Goal: Transaction & Acquisition: Purchase product/service

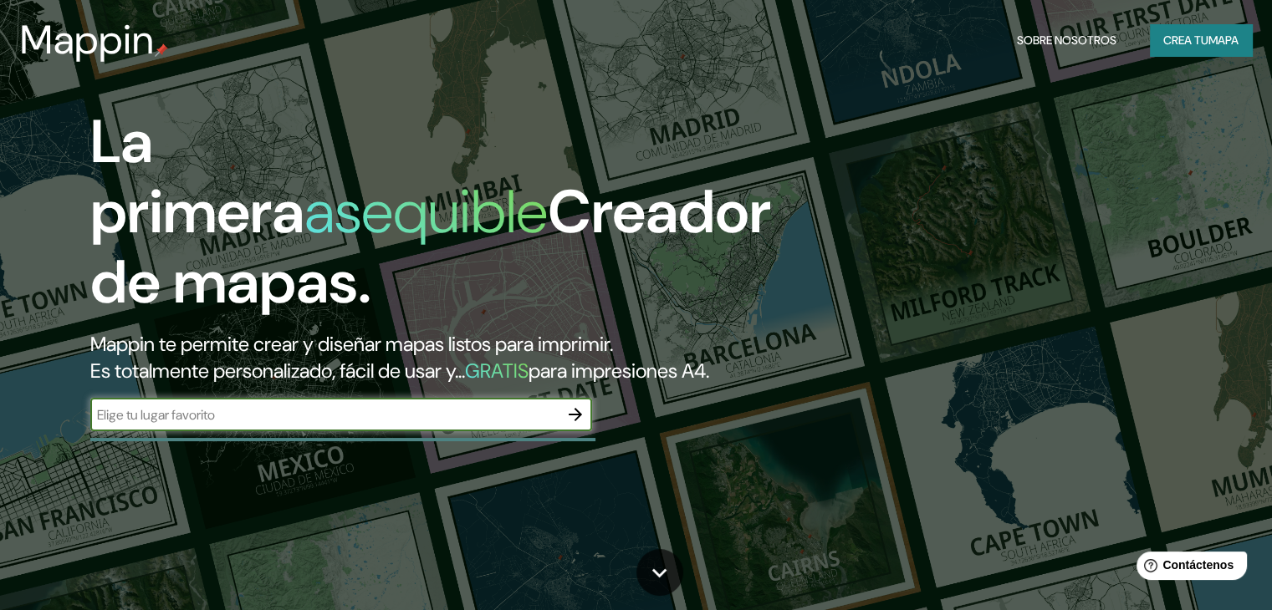
click at [585, 431] on button "button" at bounding box center [574, 414] width 33 height 33
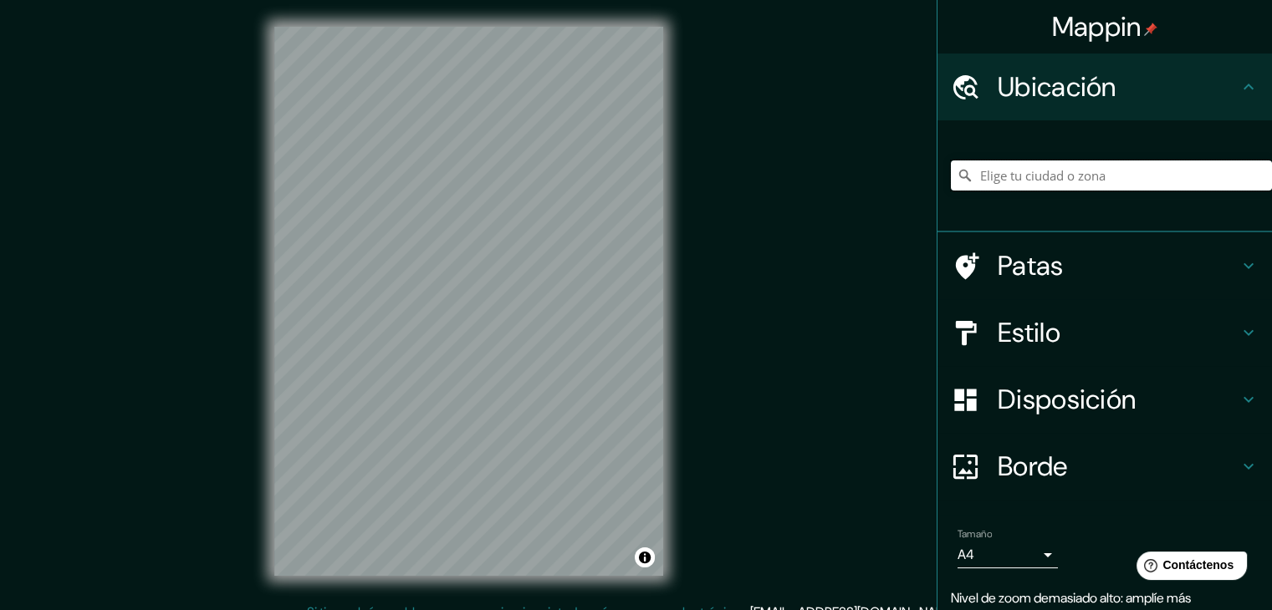
click at [998, 171] on input "Elige tu ciudad o zona" at bounding box center [1110, 176] width 321 height 30
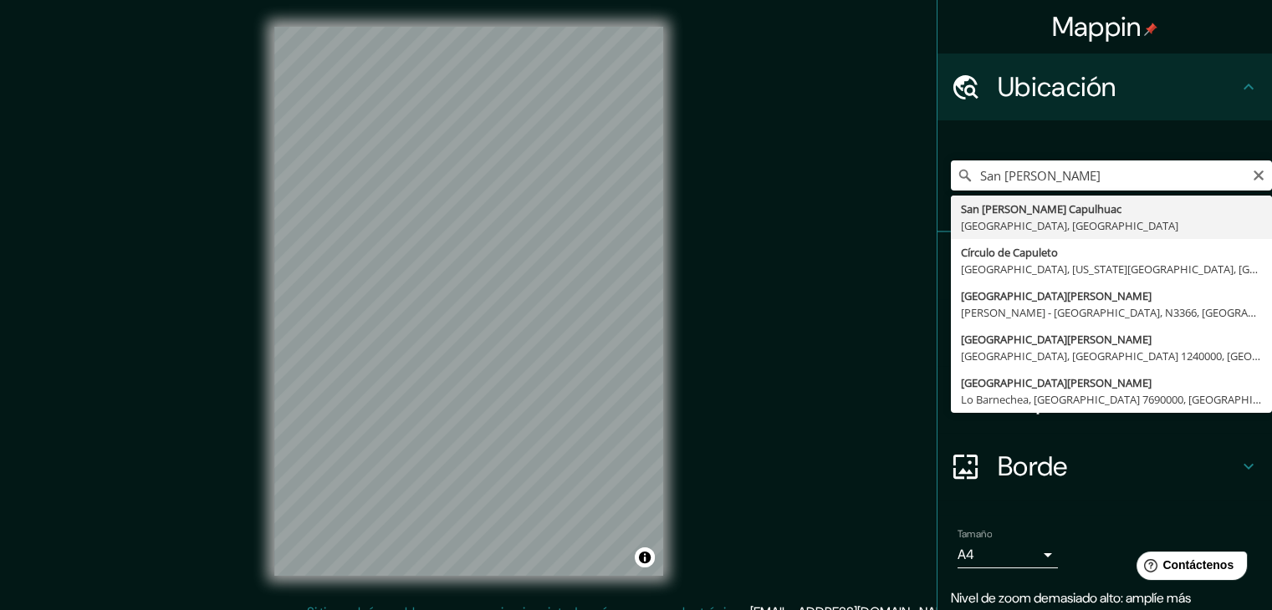
type input "San [PERSON_NAME] Capulhuac, [GEOGRAPHIC_DATA], [GEOGRAPHIC_DATA]"
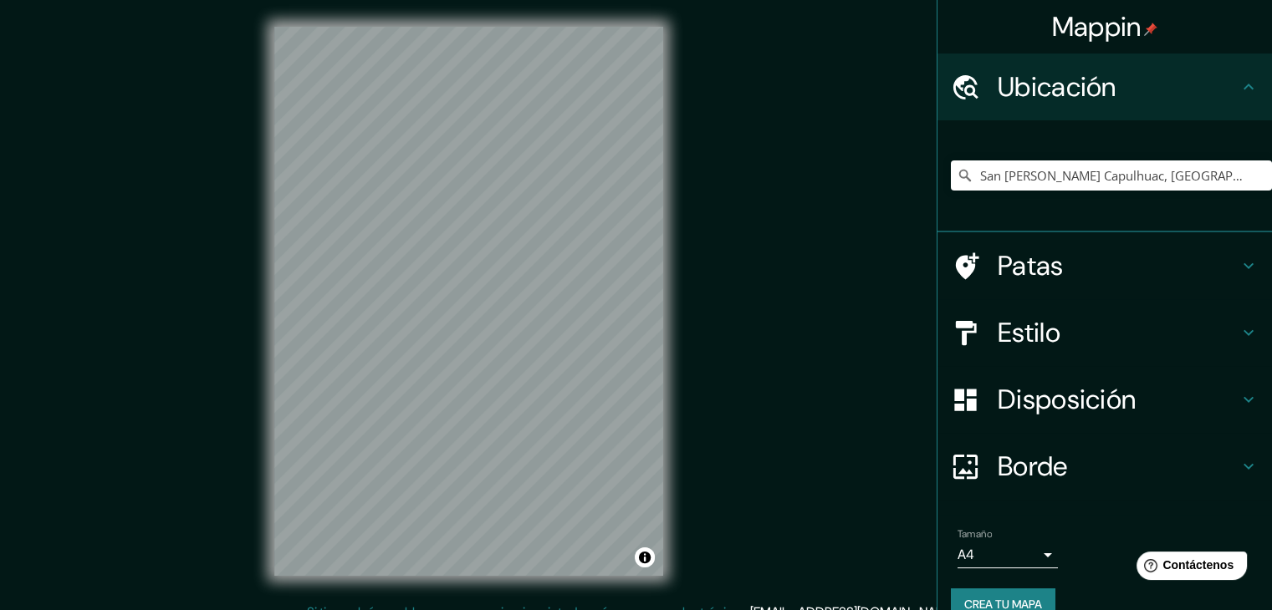
click at [1068, 466] on h4 "Borde" at bounding box center [1117, 466] width 241 height 33
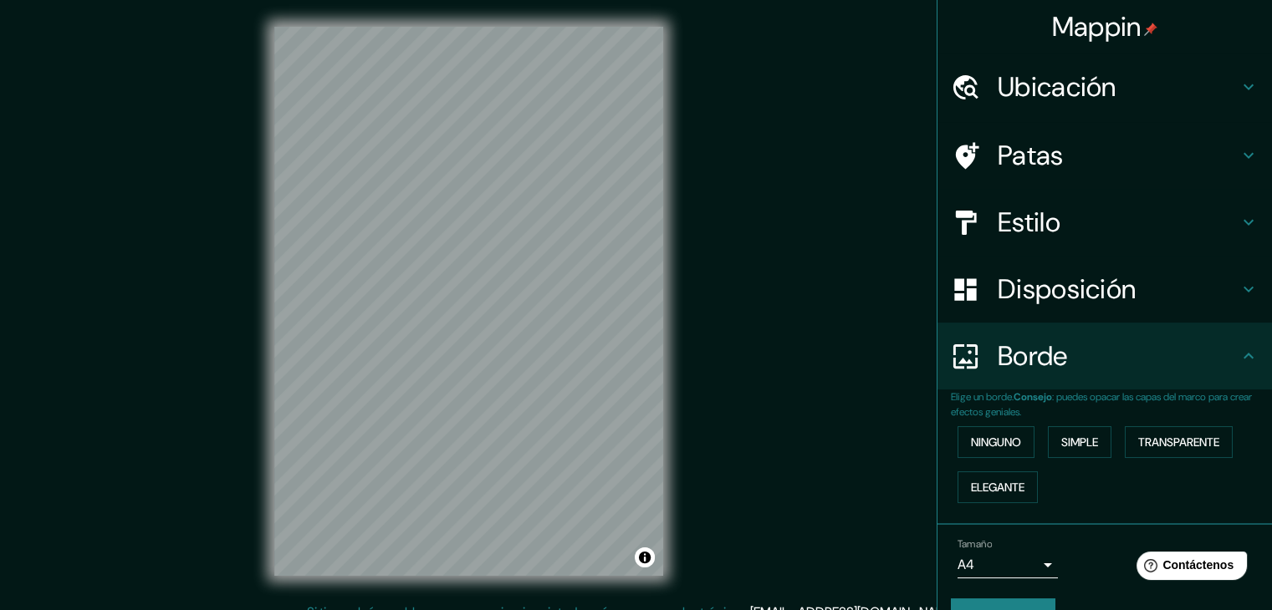
click at [1057, 303] on font "Disposición" at bounding box center [1066, 289] width 138 height 35
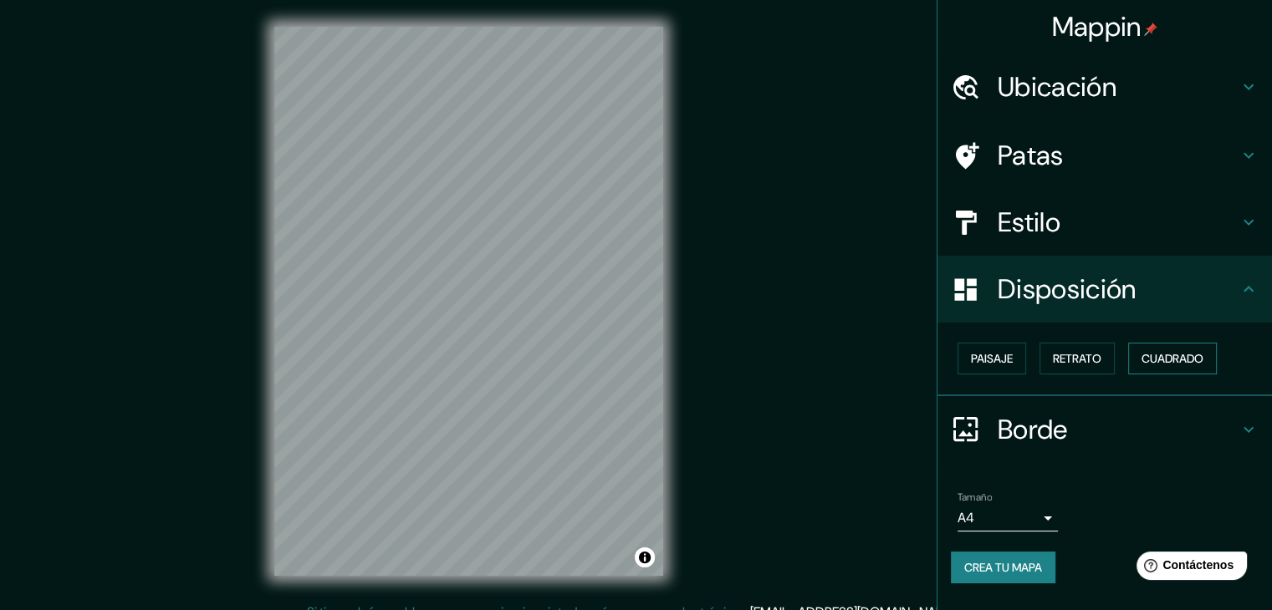
click at [1172, 360] on font "Cuadrado" at bounding box center [1172, 358] width 62 height 15
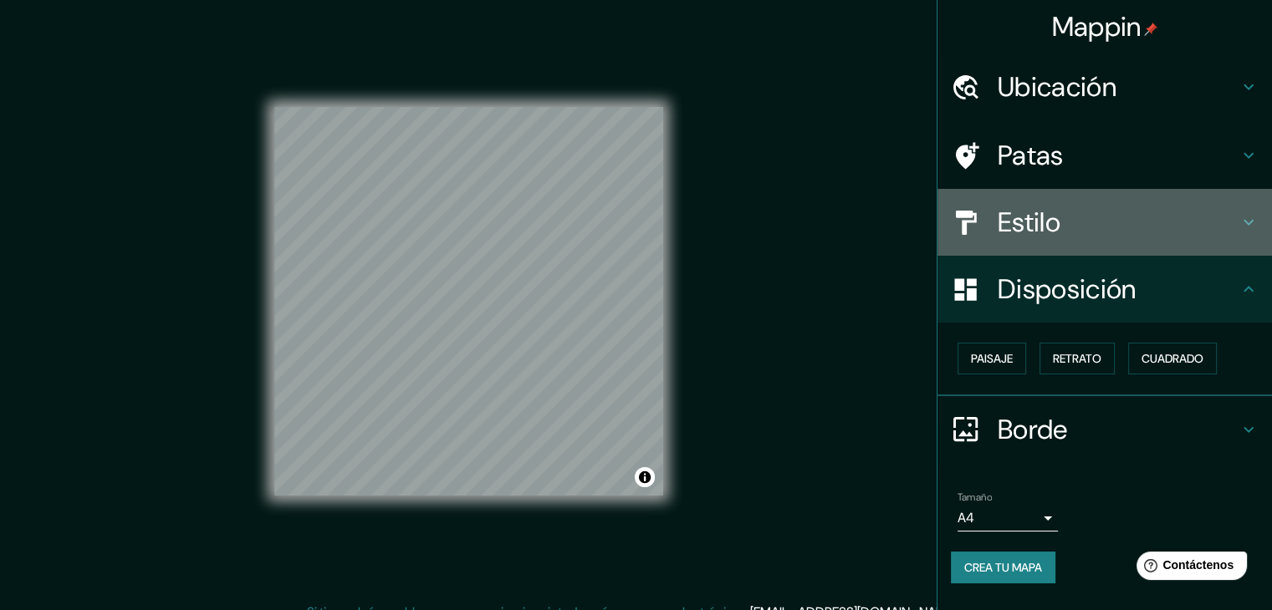
click at [1122, 229] on h4 "Estilo" at bounding box center [1117, 222] width 241 height 33
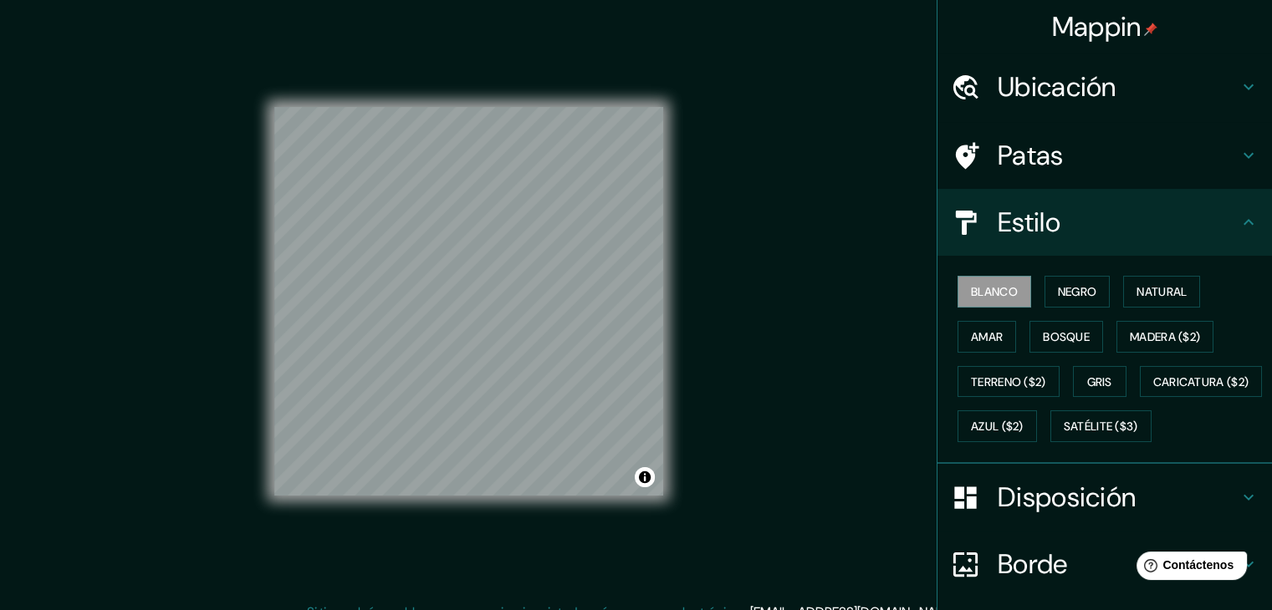
click at [1121, 218] on h4 "Estilo" at bounding box center [1117, 222] width 241 height 33
click at [1124, 93] on h4 "Ubicación" at bounding box center [1117, 86] width 241 height 33
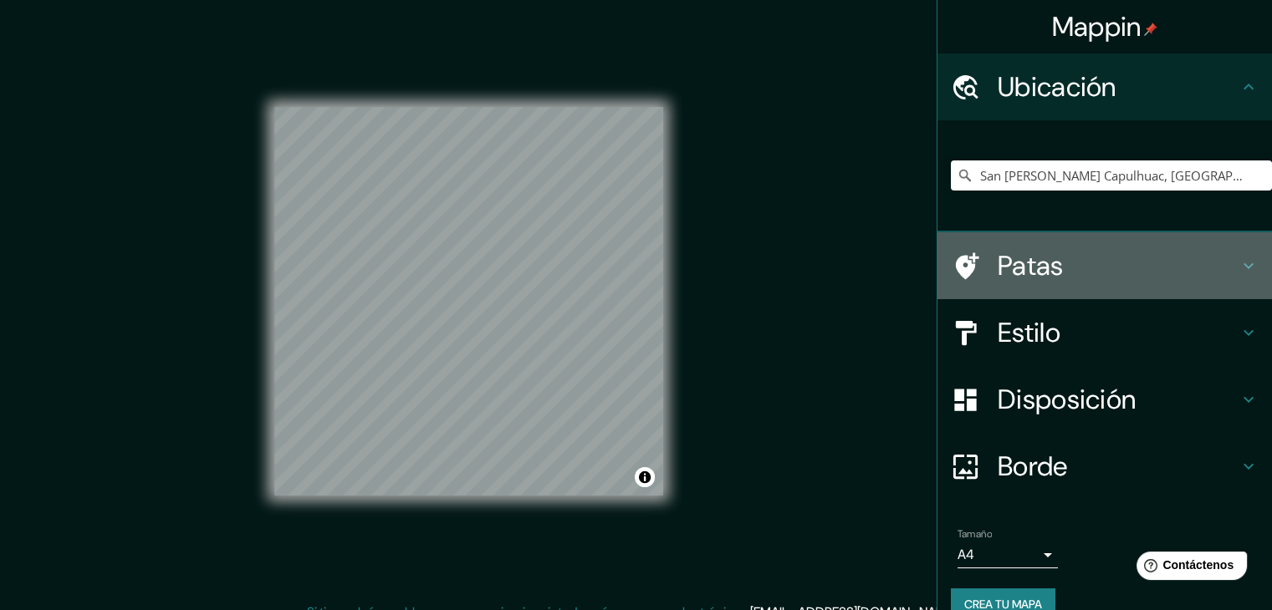
click at [1087, 239] on div "Patas" at bounding box center [1104, 265] width 334 height 67
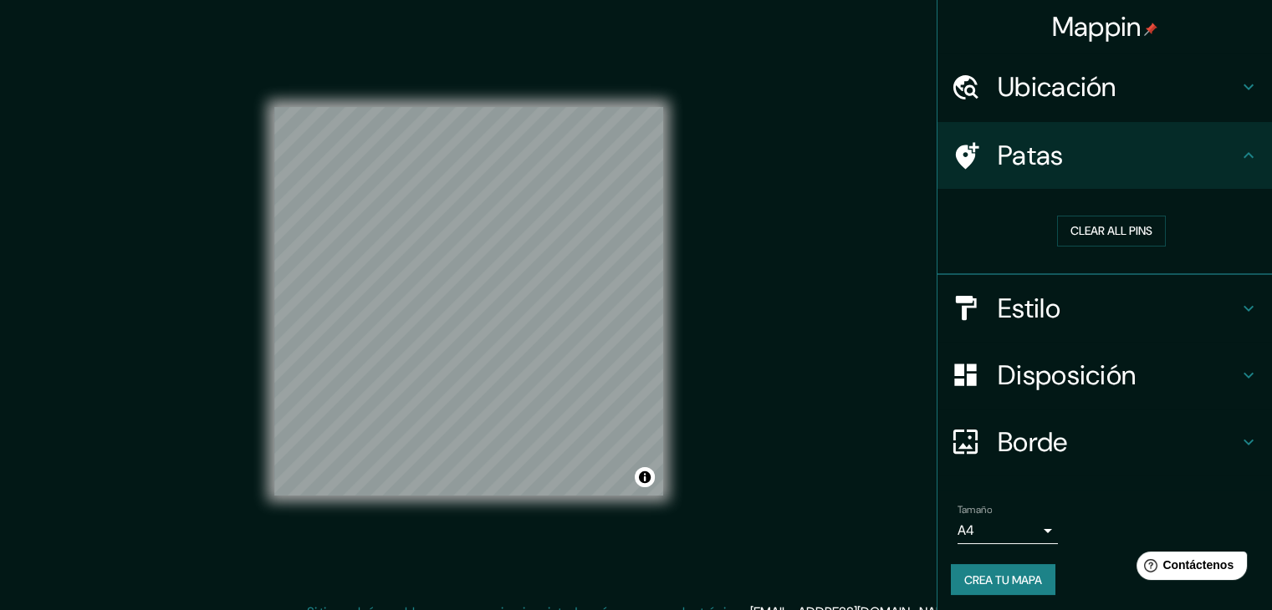
click at [1088, 298] on h4 "Estilo" at bounding box center [1117, 308] width 241 height 33
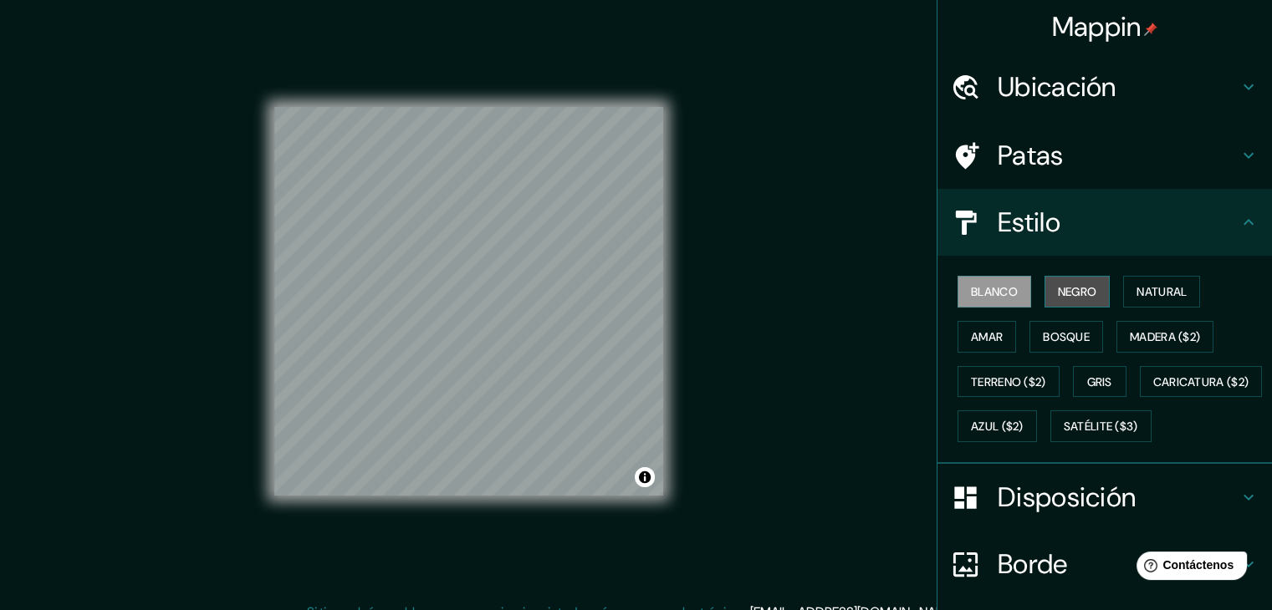
click at [1081, 288] on font "Negro" at bounding box center [1076, 291] width 39 height 15
click at [980, 303] on button "Blanco" at bounding box center [994, 292] width 74 height 32
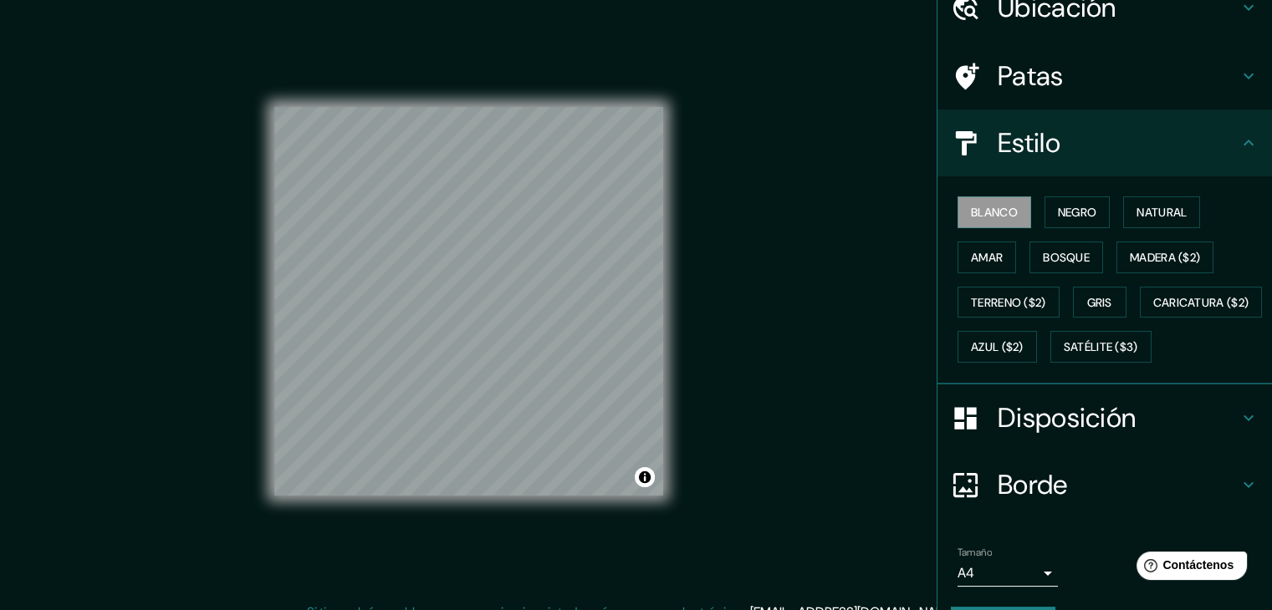
scroll to position [84, 0]
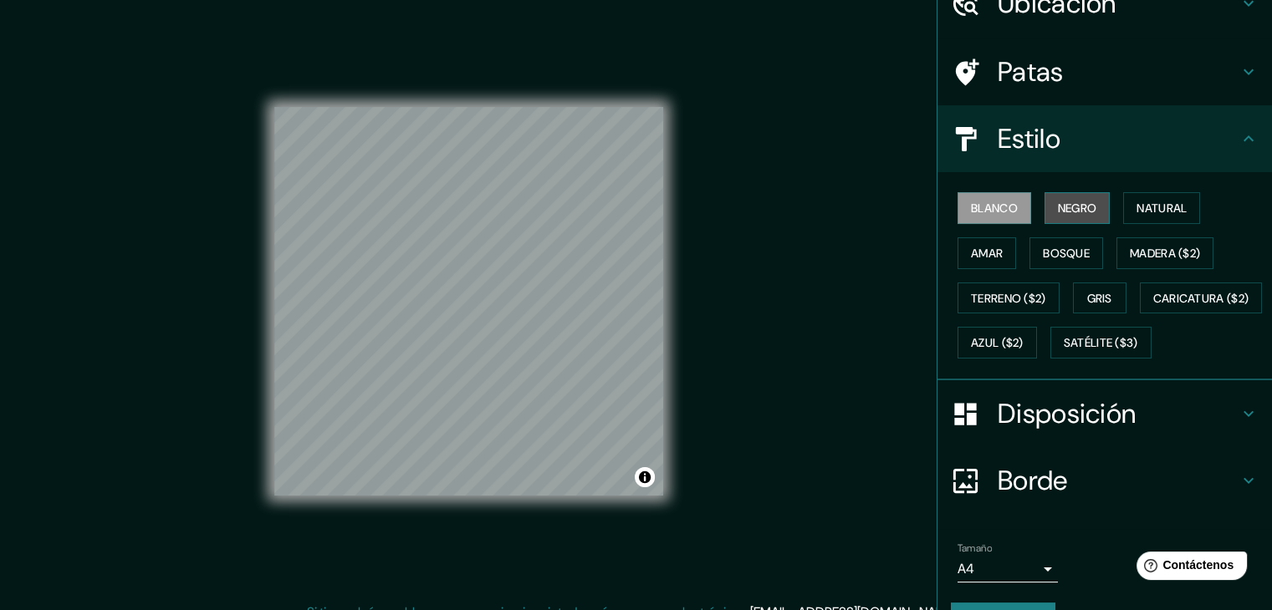
click at [1069, 217] on font "Negro" at bounding box center [1076, 208] width 39 height 22
click at [1160, 207] on font "Natural" at bounding box center [1161, 208] width 50 height 15
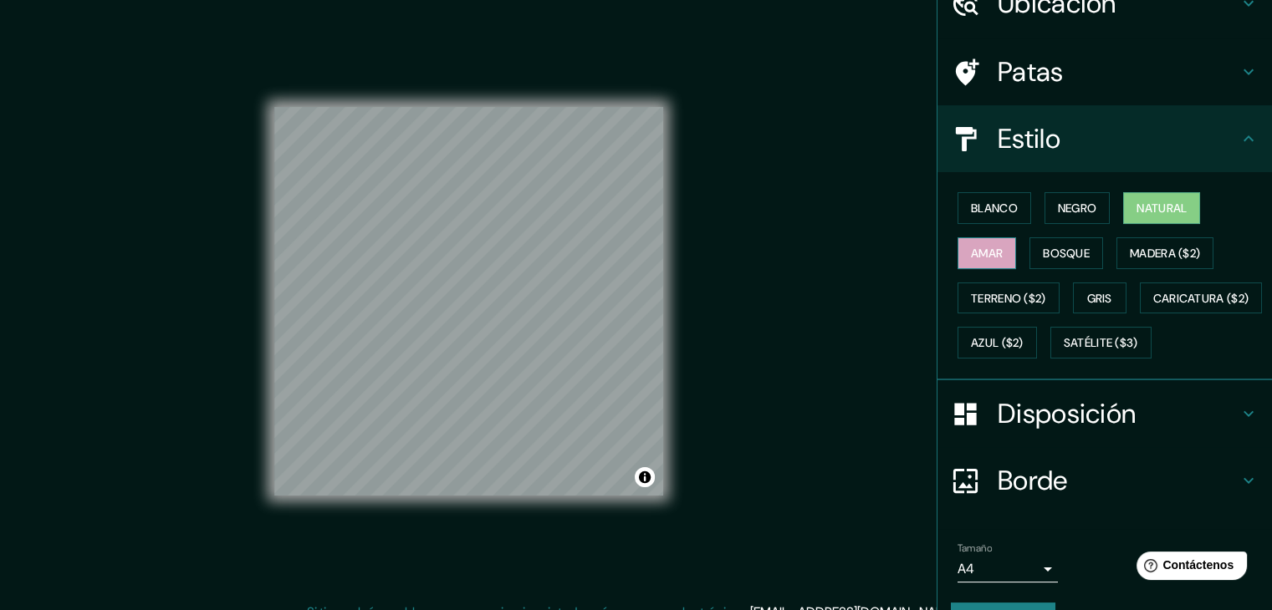
click at [990, 242] on font "Amar" at bounding box center [987, 253] width 32 height 22
click at [1042, 252] on font "Bosque" at bounding box center [1065, 253] width 47 height 15
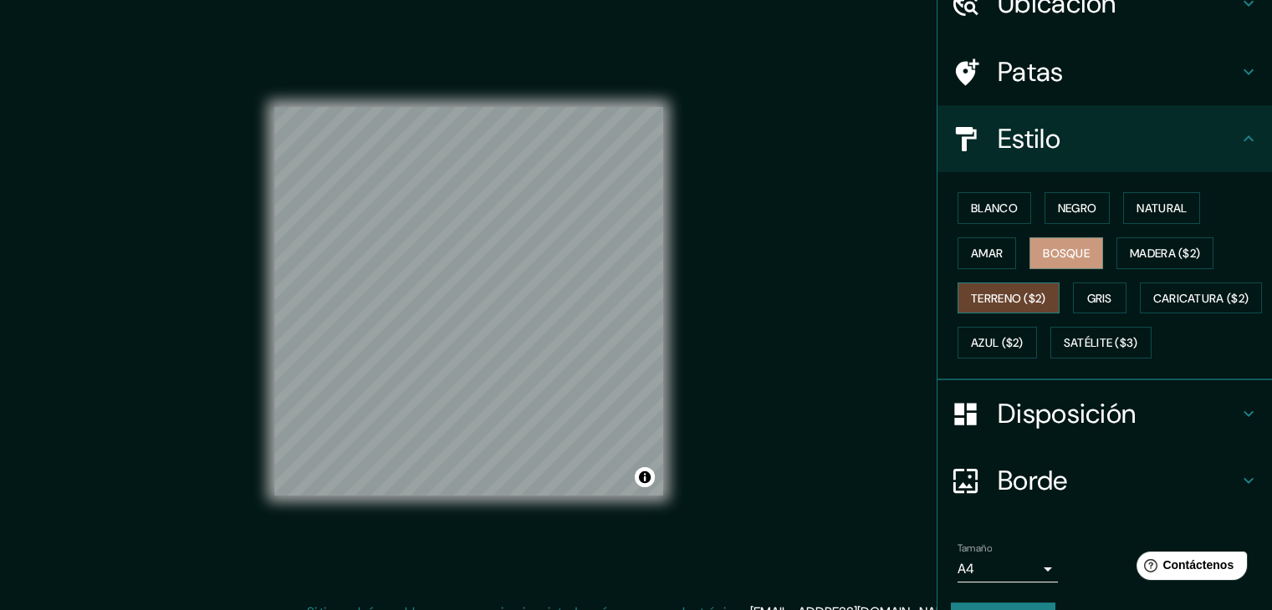
click at [1019, 303] on font "Terreno ($2)" at bounding box center [1008, 298] width 75 height 15
click at [1082, 307] on button "Gris" at bounding box center [1100, 299] width 54 height 32
click at [1062, 262] on font "Bosque" at bounding box center [1065, 253] width 47 height 22
click at [1153, 306] on font "Caricatura ($2)" at bounding box center [1201, 298] width 96 height 15
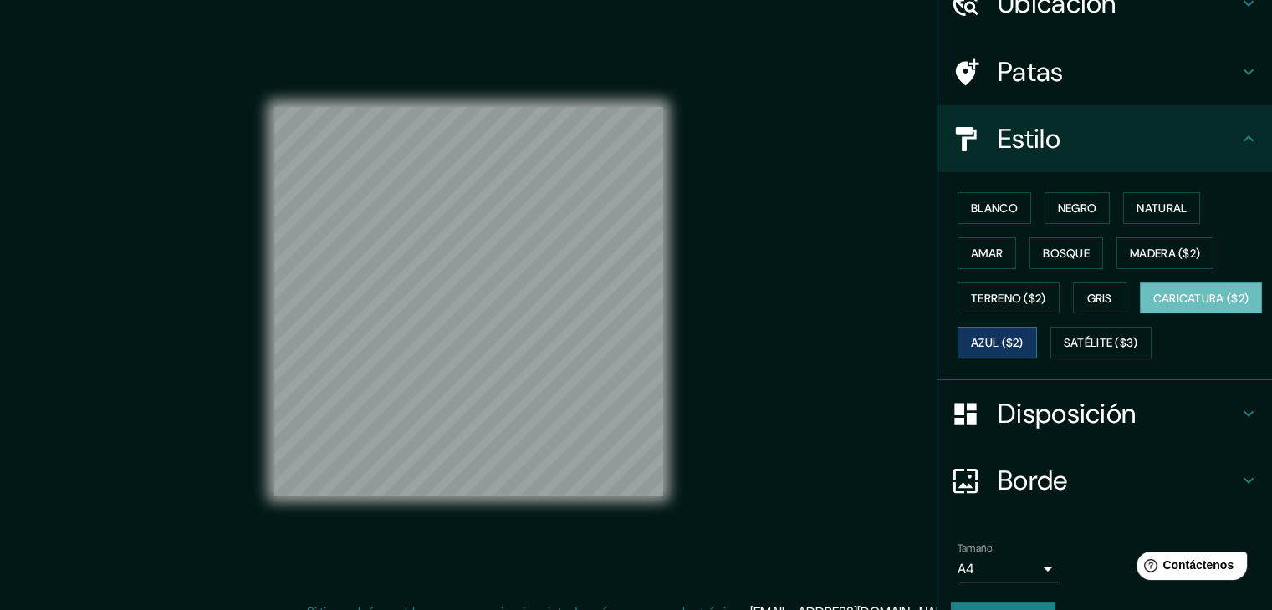
click at [1023, 344] on font "Azul ($2)" at bounding box center [997, 343] width 53 height 15
click at [1153, 306] on font "Caricatura ($2)" at bounding box center [1201, 298] width 96 height 15
click at [1087, 300] on font "Gris" at bounding box center [1099, 298] width 25 height 15
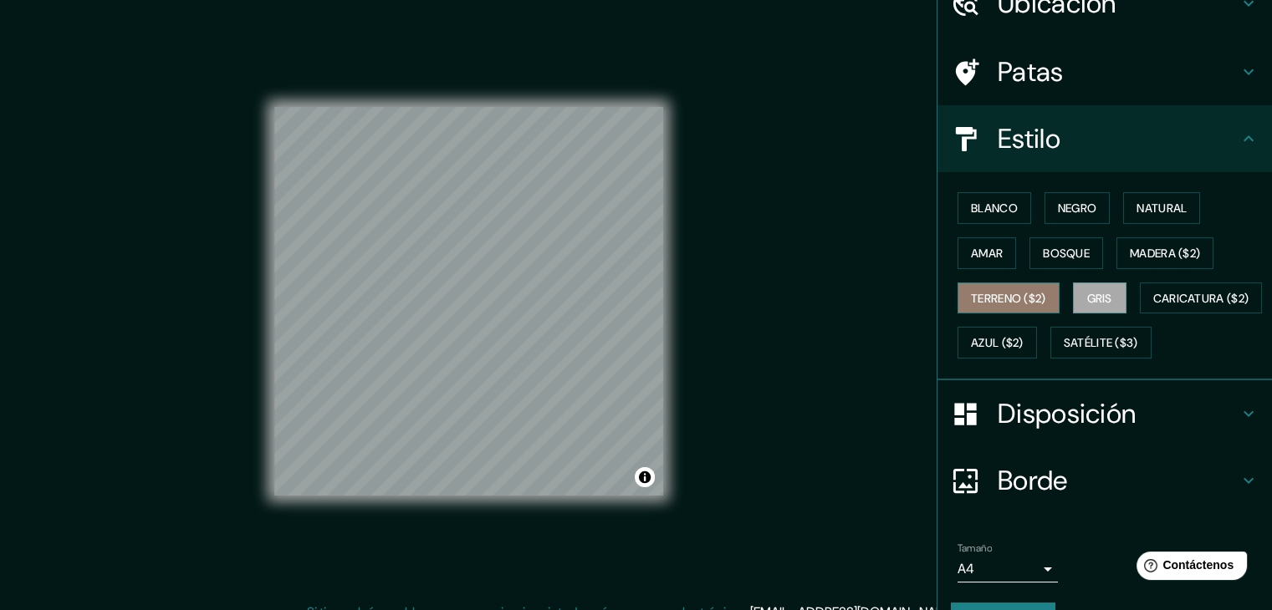
click at [1001, 292] on font "Terreno ($2)" at bounding box center [1008, 298] width 75 height 15
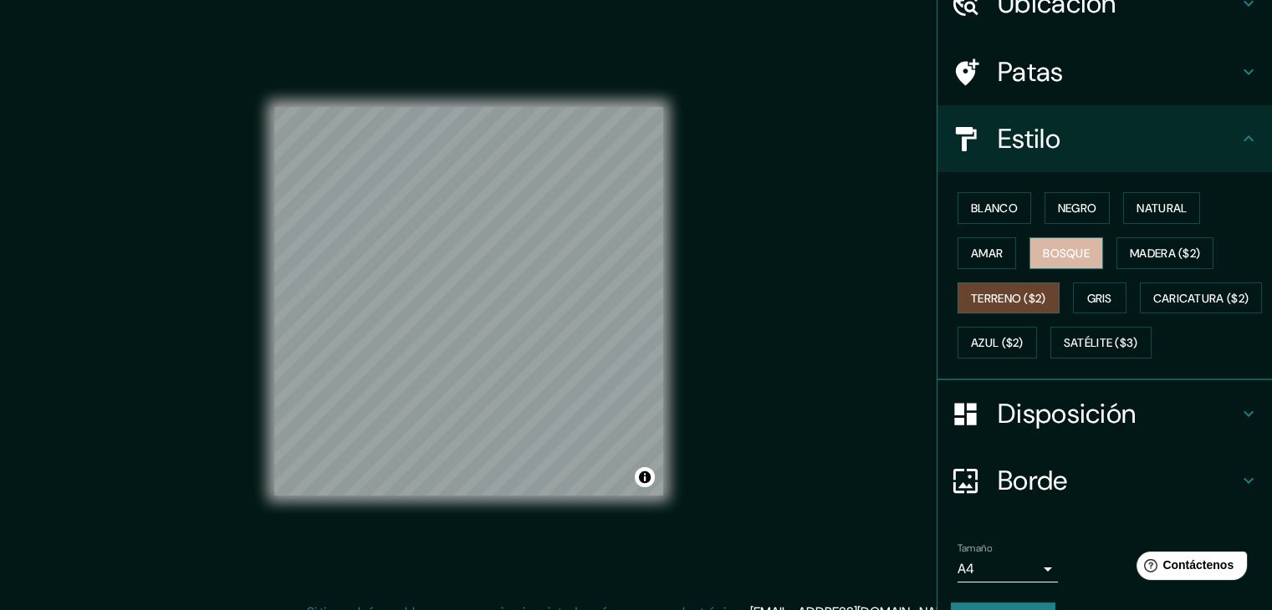
click at [1071, 246] on font "Bosque" at bounding box center [1065, 253] width 47 height 15
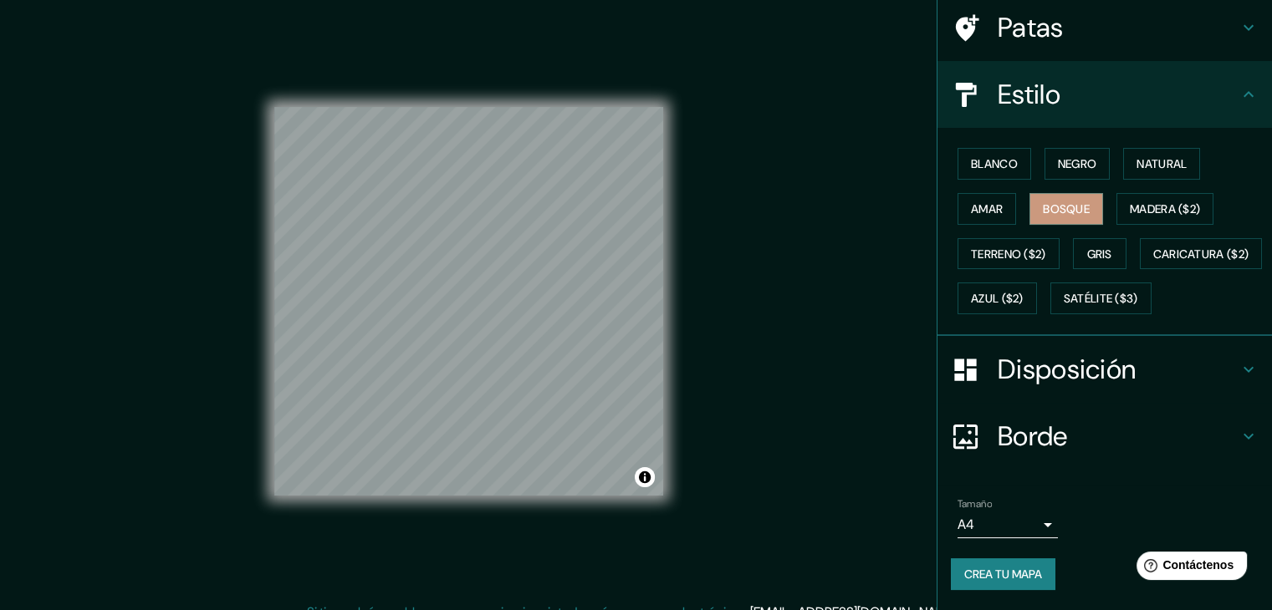
scroll to position [169, 0]
click at [1007, 567] on font "Crea tu mapa" at bounding box center [1003, 574] width 78 height 15
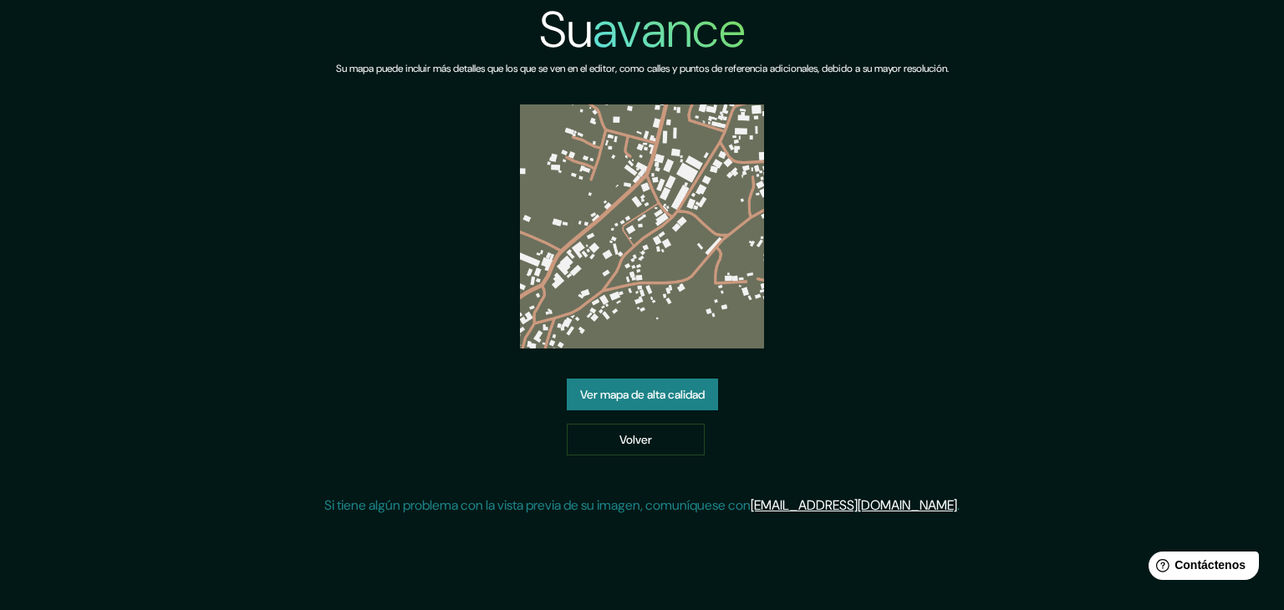
click at [669, 402] on font "Ver mapa de alta calidad" at bounding box center [642, 395] width 125 height 22
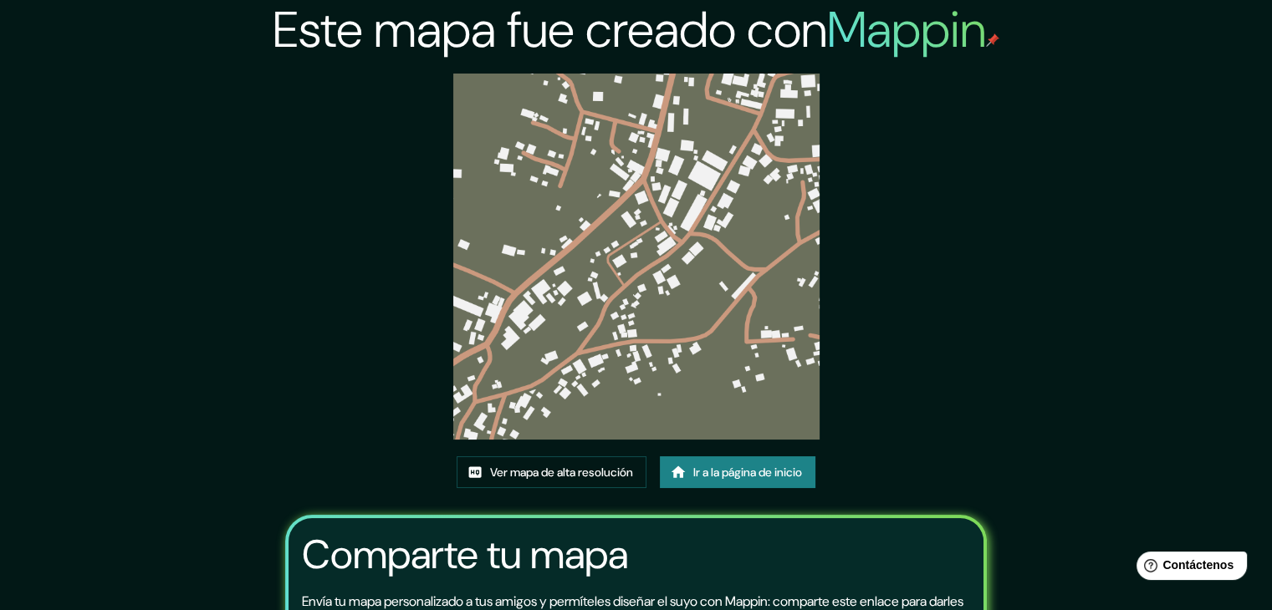
drag, startPoint x: 640, startPoint y: 369, endPoint x: 934, endPoint y: 319, distance: 297.7
click at [935, 319] on div "Este mapa fue creado con Mappin Ver mapa de alta resolución Ir a la página de i…" at bounding box center [636, 393] width 742 height 787
